Goal: Check status: Check status

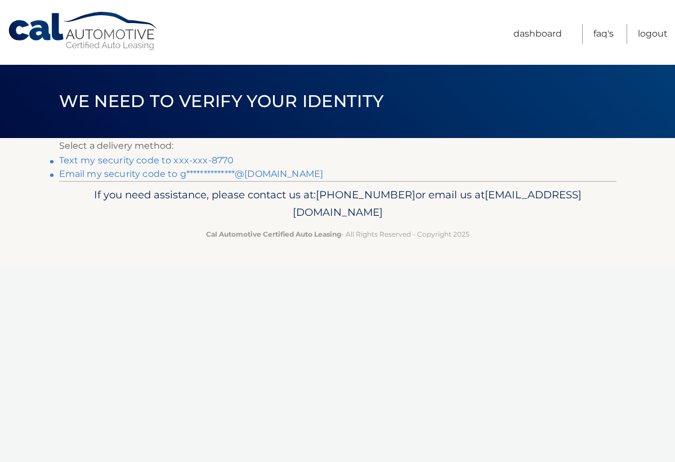
click at [221, 158] on link "Text my security code to xxx-xxx-8770" at bounding box center [146, 160] width 175 height 11
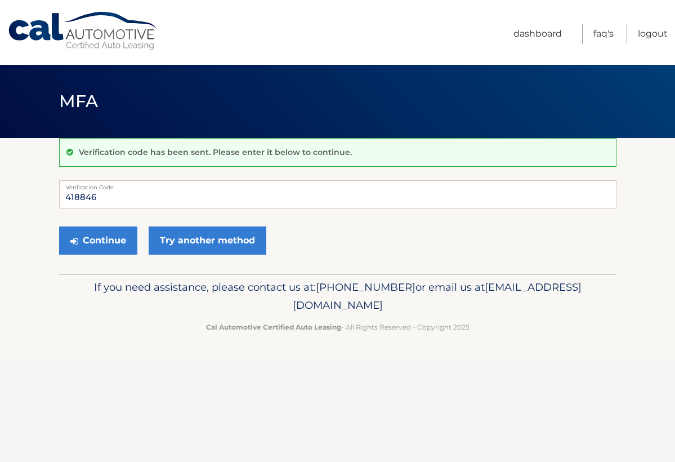
type input "418846"
click at [97, 240] on button "Continue" at bounding box center [98, 240] width 78 height 28
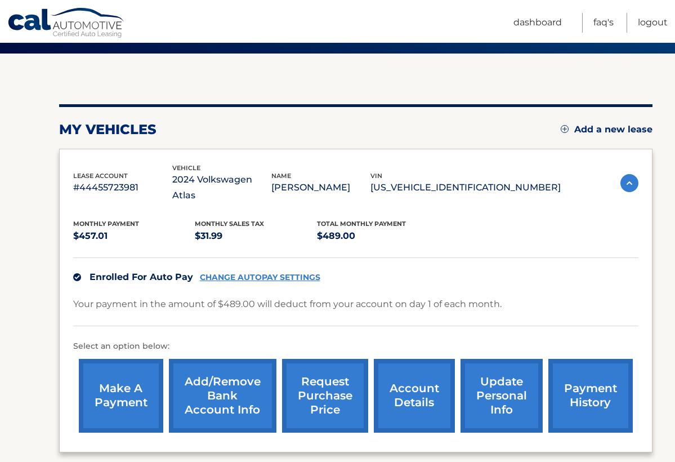
scroll to position [176, 0]
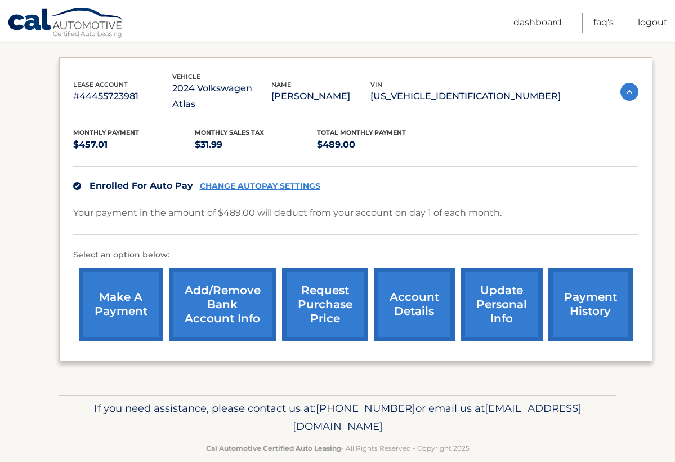
click at [315, 274] on link "request purchase price" at bounding box center [325, 305] width 86 height 74
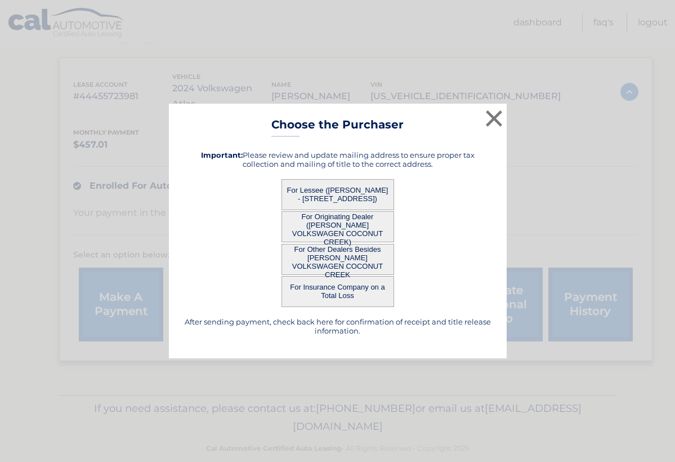
click at [327, 192] on button "For Lessee ([PERSON_NAME] - [STREET_ADDRESS])" at bounding box center [338, 194] width 113 height 31
click at [326, 191] on button "For Lessee (GIORGIO DE SCIORA - 16811 SW 5TH CT, , WESTON, FL 33326)" at bounding box center [338, 194] width 113 height 31
click at [352, 193] on button "For Lessee (GIORGIO DE SCIORA - 16811 SW 5TH CT, , WESTON, FL 33326)" at bounding box center [338, 194] width 113 height 31
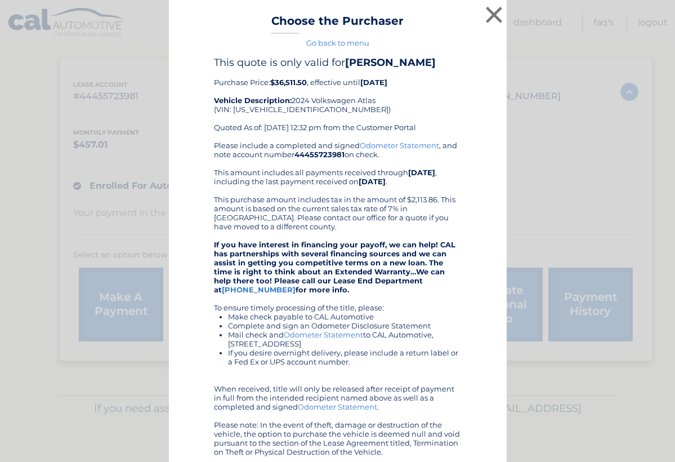
scroll to position [92, 0]
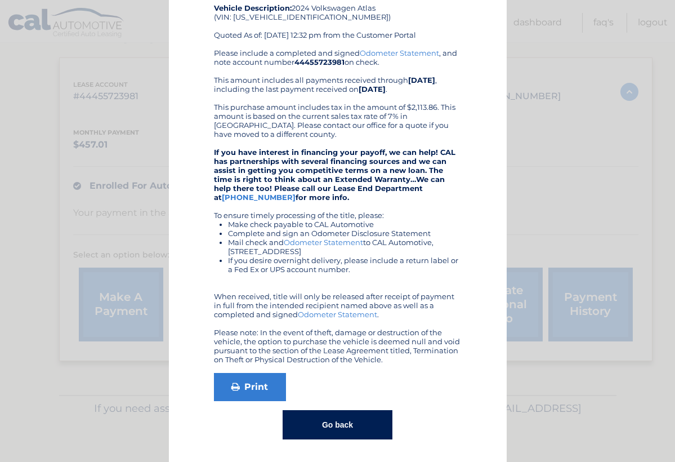
click at [329, 426] on button "Go back" at bounding box center [338, 424] width 110 height 29
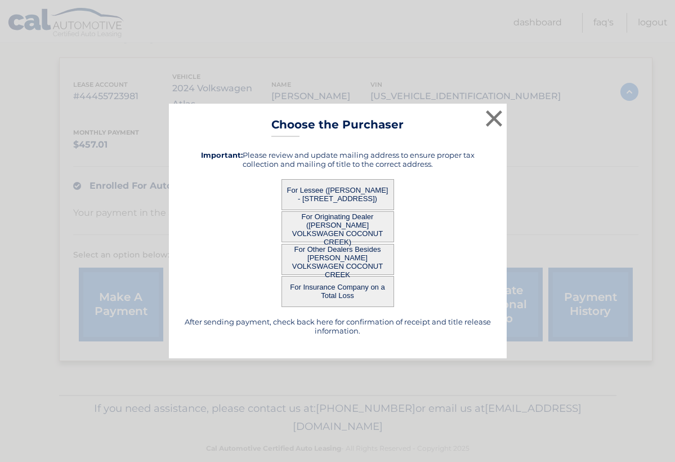
scroll to position [0, 0]
click at [491, 121] on button "×" at bounding box center [494, 118] width 23 height 23
